Goal: Task Accomplishment & Management: Manage account settings

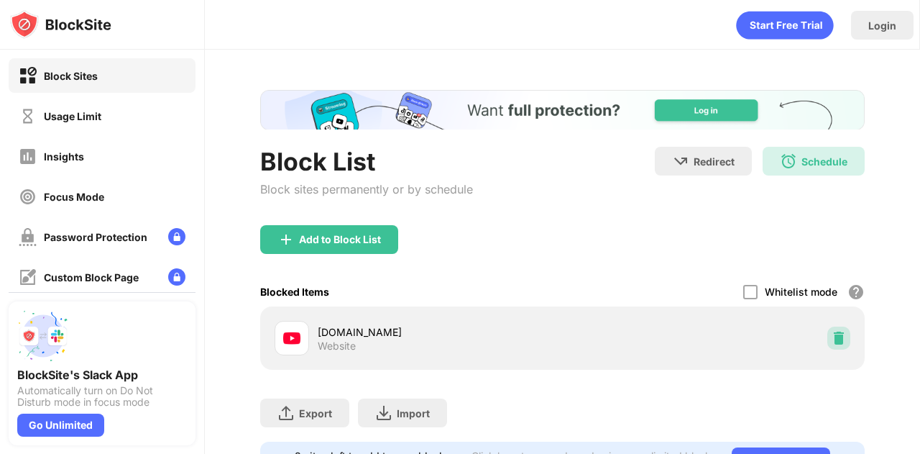
click at [832, 344] on img at bounding box center [839, 338] width 14 height 14
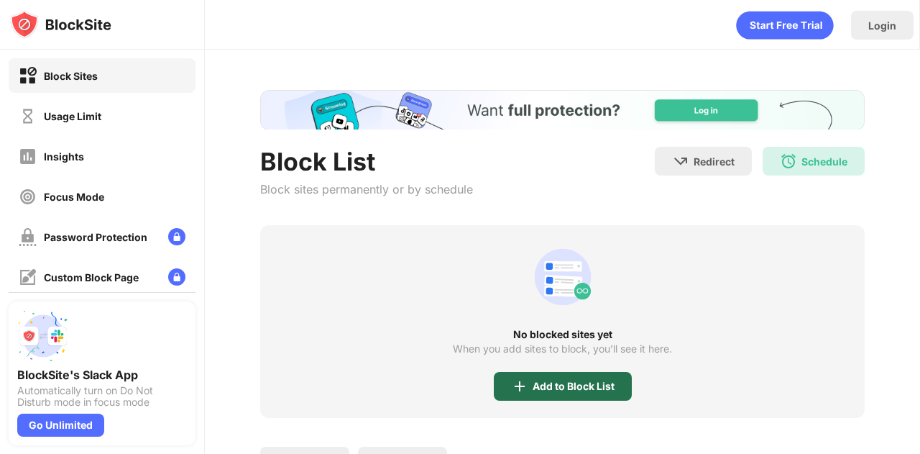
click at [516, 388] on img at bounding box center [519, 385] width 17 height 17
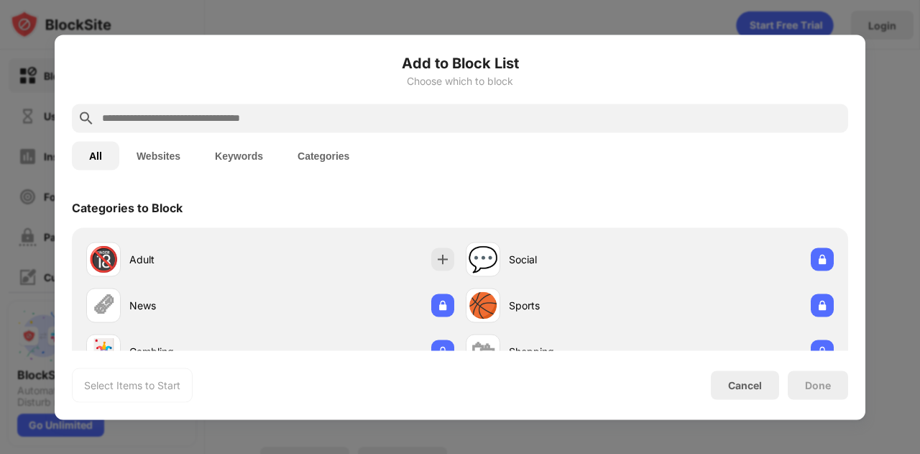
click at [363, 122] on input "text" at bounding box center [472, 117] width 742 height 17
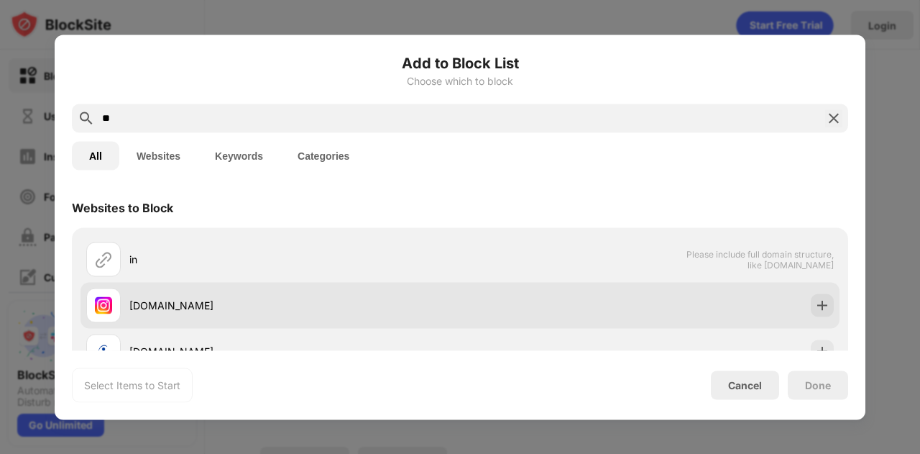
type input "**"
click at [246, 301] on div "instagram.com" at bounding box center [294, 305] width 331 height 15
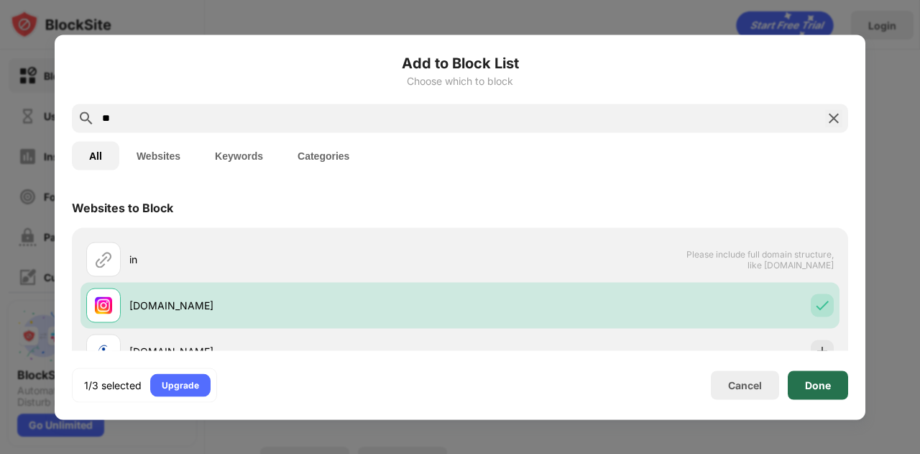
click at [808, 385] on div "Done" at bounding box center [818, 385] width 26 height 12
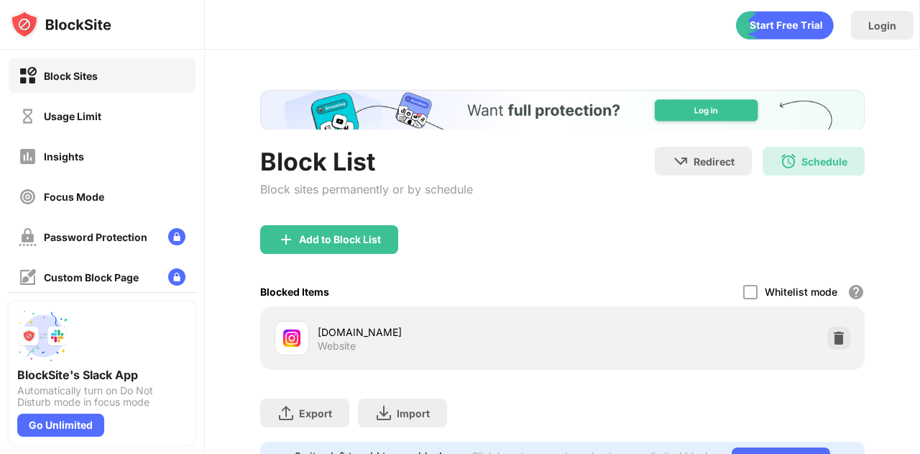
click at [847, 336] on div "instagram.com Website" at bounding box center [562, 337] width 605 height 63
click at [832, 337] on img at bounding box center [839, 338] width 14 height 14
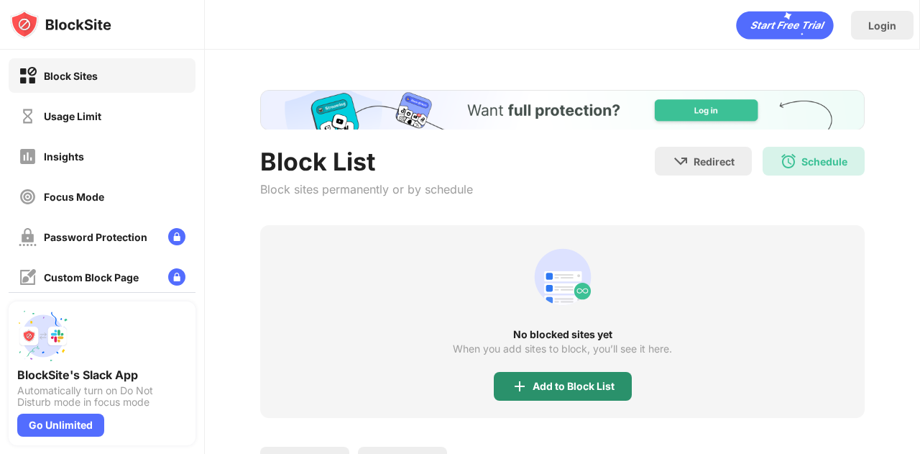
click at [580, 385] on div "Add to Block List" at bounding box center [574, 386] width 82 height 12
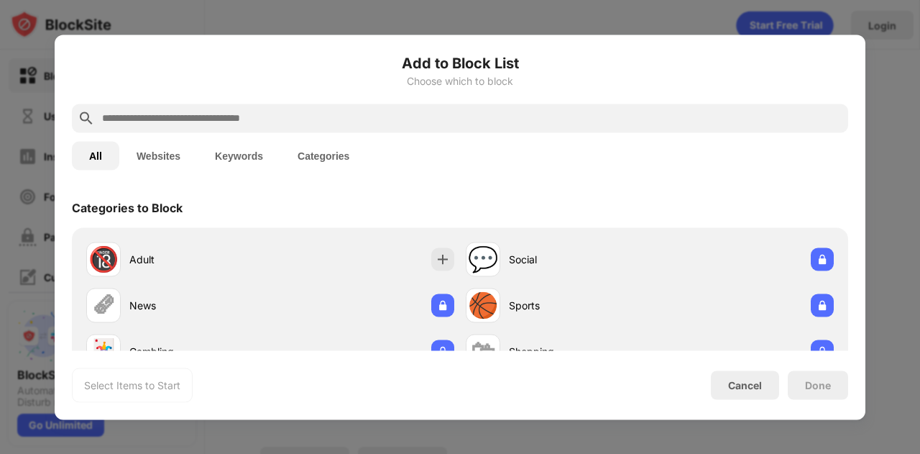
click at [311, 115] on input "text" at bounding box center [472, 117] width 742 height 17
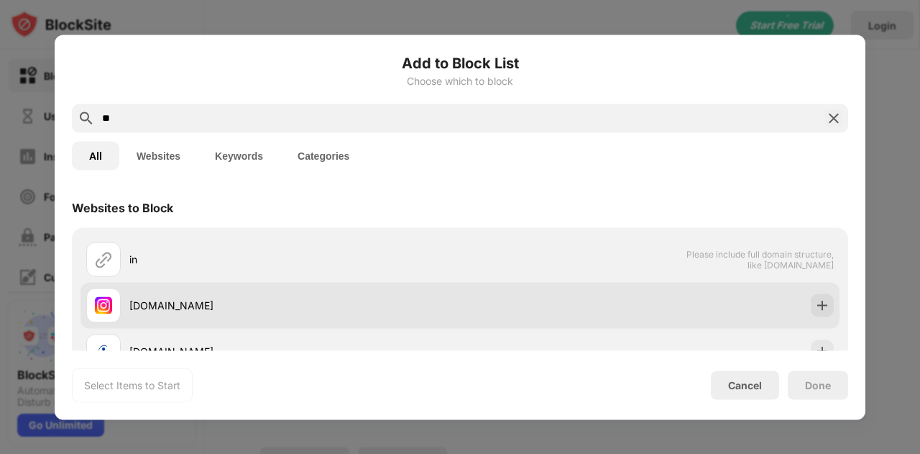
type input "**"
click at [224, 298] on div "instagram.com" at bounding box center [294, 305] width 331 height 15
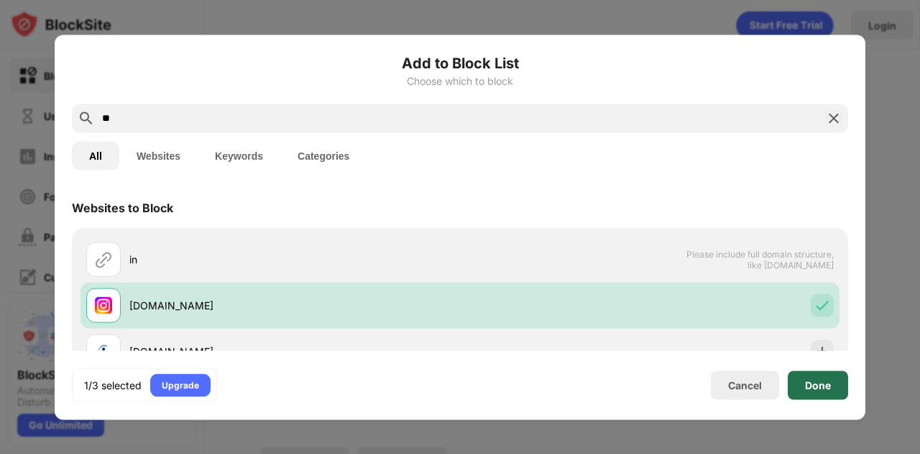
click at [790, 383] on div "Done" at bounding box center [818, 384] width 60 height 29
